Goal: Transaction & Acquisition: Purchase product/service

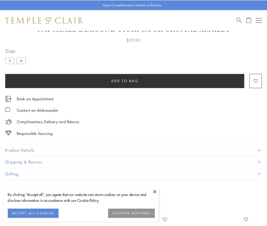
scroll to position [28, 0]
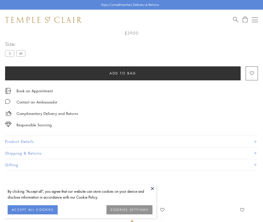
click at [123, 73] on span "Add to bag" at bounding box center [123, 74] width 27 height 6
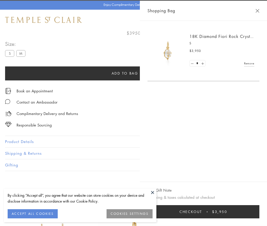
click at [213, 212] on button "Checkout $3,950" at bounding box center [204, 211] width 112 height 13
